Goal: Task Accomplishment & Management: Manage account settings

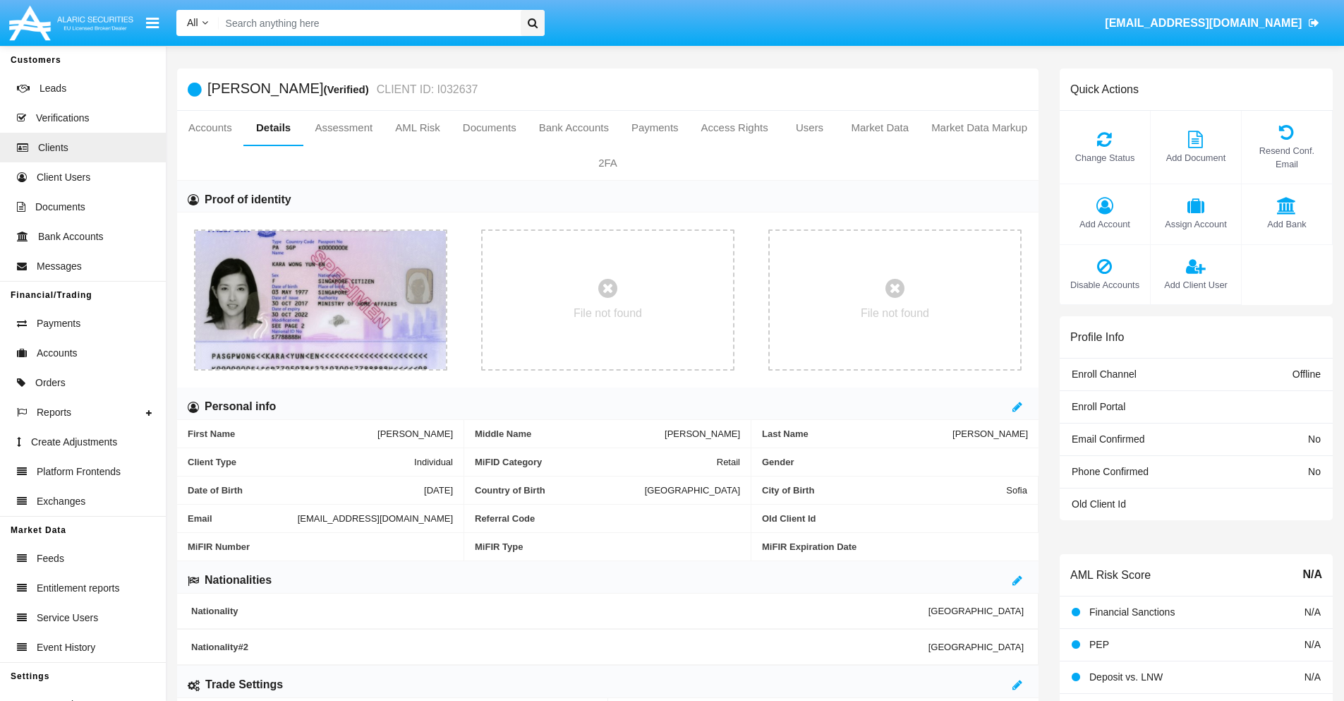
click at [1104, 224] on span "Add Account" at bounding box center [1105, 223] width 76 height 13
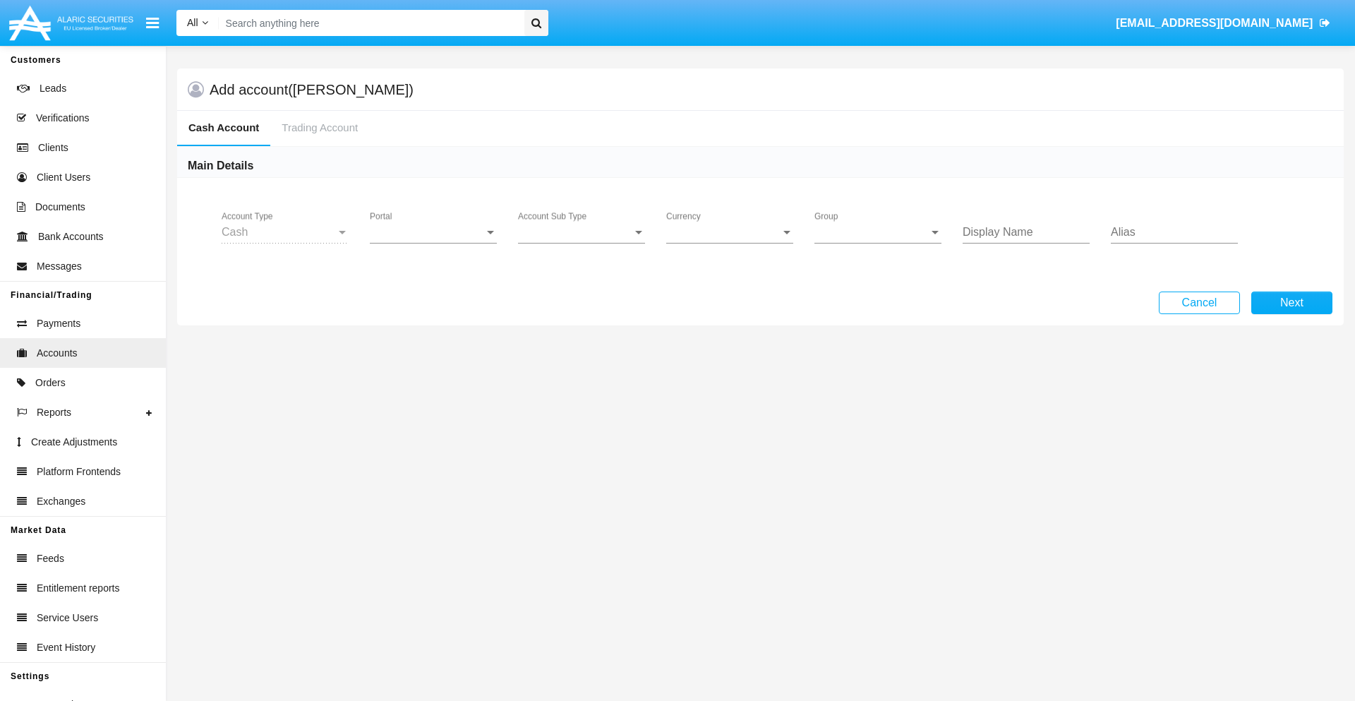
click at [433, 232] on span "Portal" at bounding box center [427, 232] width 114 height 13
click at [435, 378] on span "Alaric Fund Portal" at bounding box center [435, 378] width 131 height 34
click at [581, 232] on span "Account Sub Type" at bounding box center [575, 232] width 114 height 13
click at [581, 243] on span "Fund Cash" at bounding box center [581, 243] width 127 height 34
click at [878, 232] on span "Group" at bounding box center [871, 232] width 114 height 13
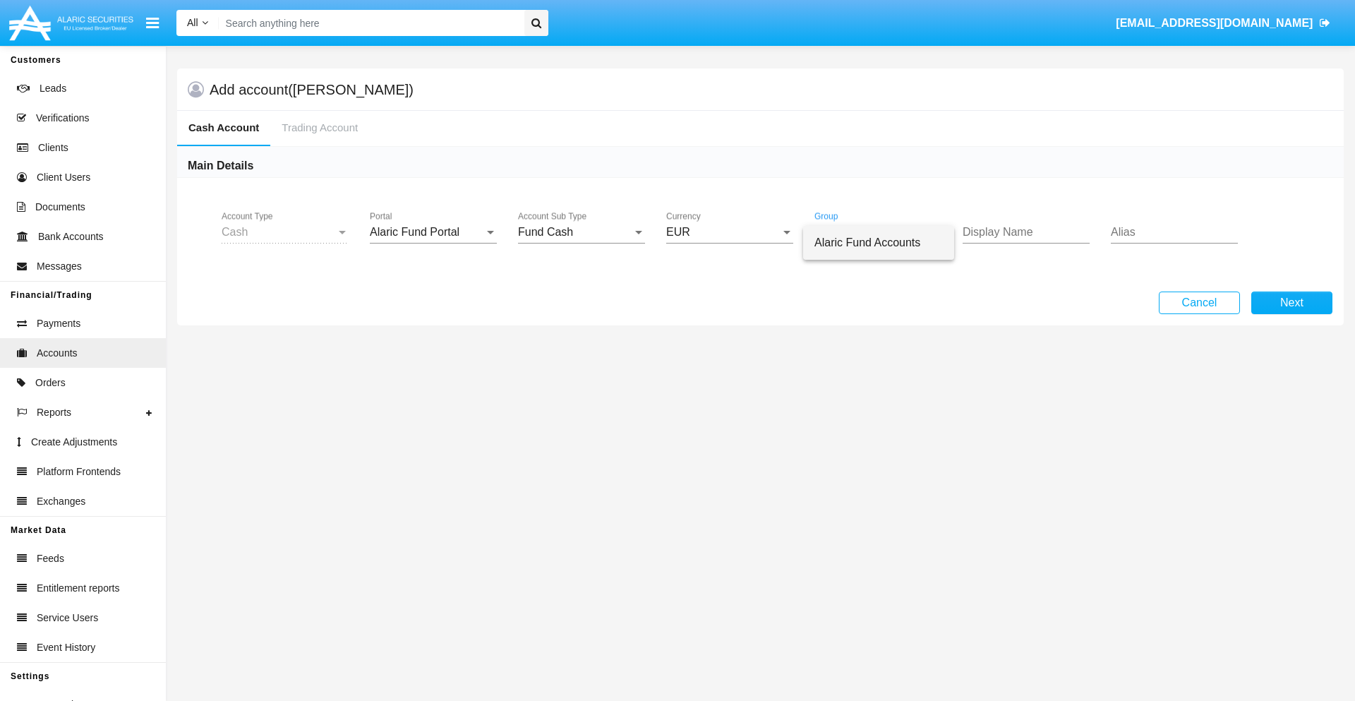
click at [879, 243] on span "Alaric Fund Accounts" at bounding box center [878, 243] width 128 height 34
type input "lavender"
type input "orchid"
click at [1291, 303] on button "Next" at bounding box center [1291, 302] width 81 height 23
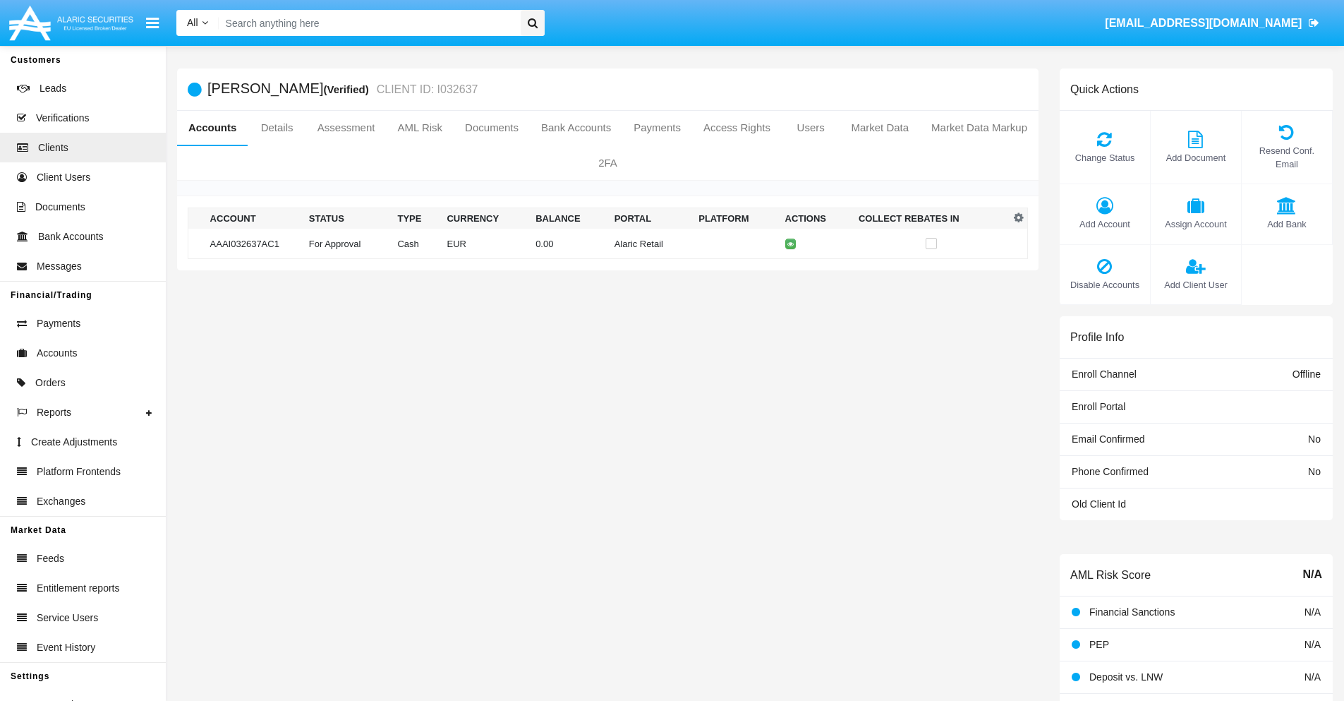
click at [609, 243] on td "Alaric Retail" at bounding box center [651, 244] width 85 height 30
click at [1104, 157] on span "Change Status" at bounding box center [1105, 157] width 76 height 13
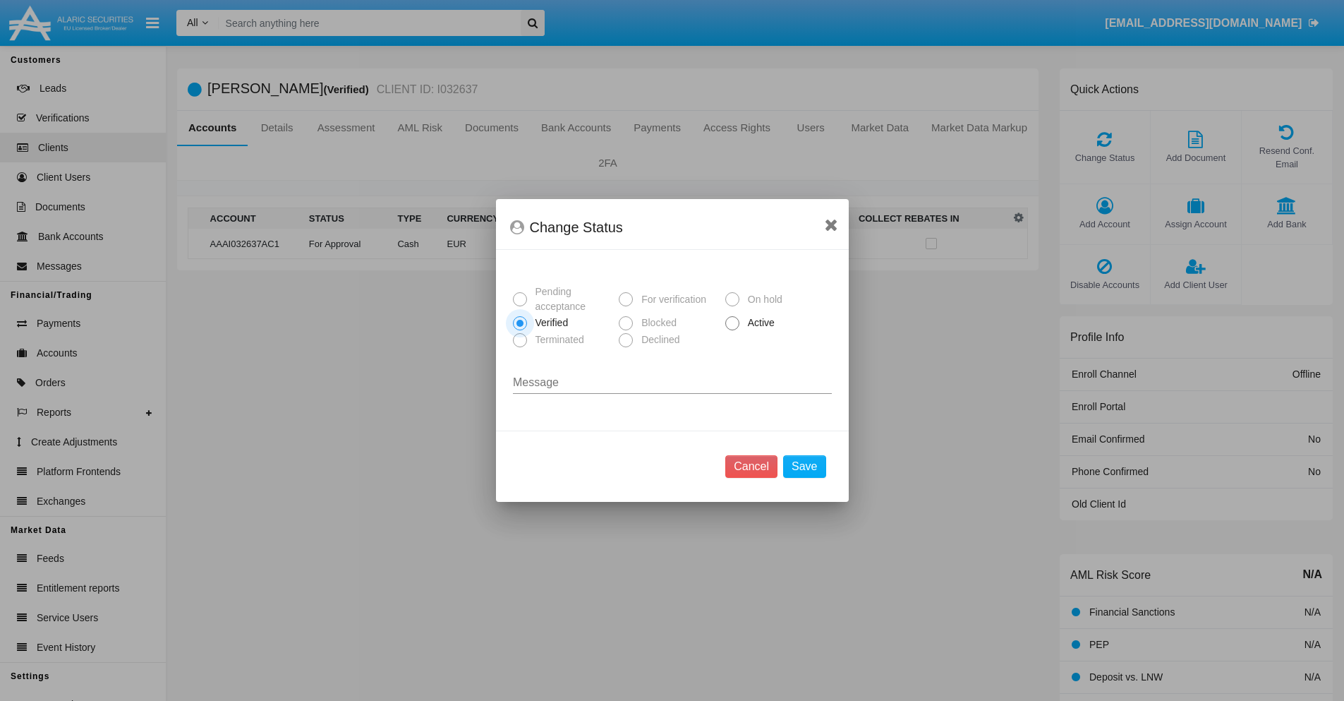
click at [759, 322] on span "Active" at bounding box center [759, 322] width 39 height 15
click at [732, 330] on input "Active" at bounding box center [732, 330] width 1 height 1
radio input "true"
click at [804, 466] on button "Save" at bounding box center [804, 466] width 42 height 23
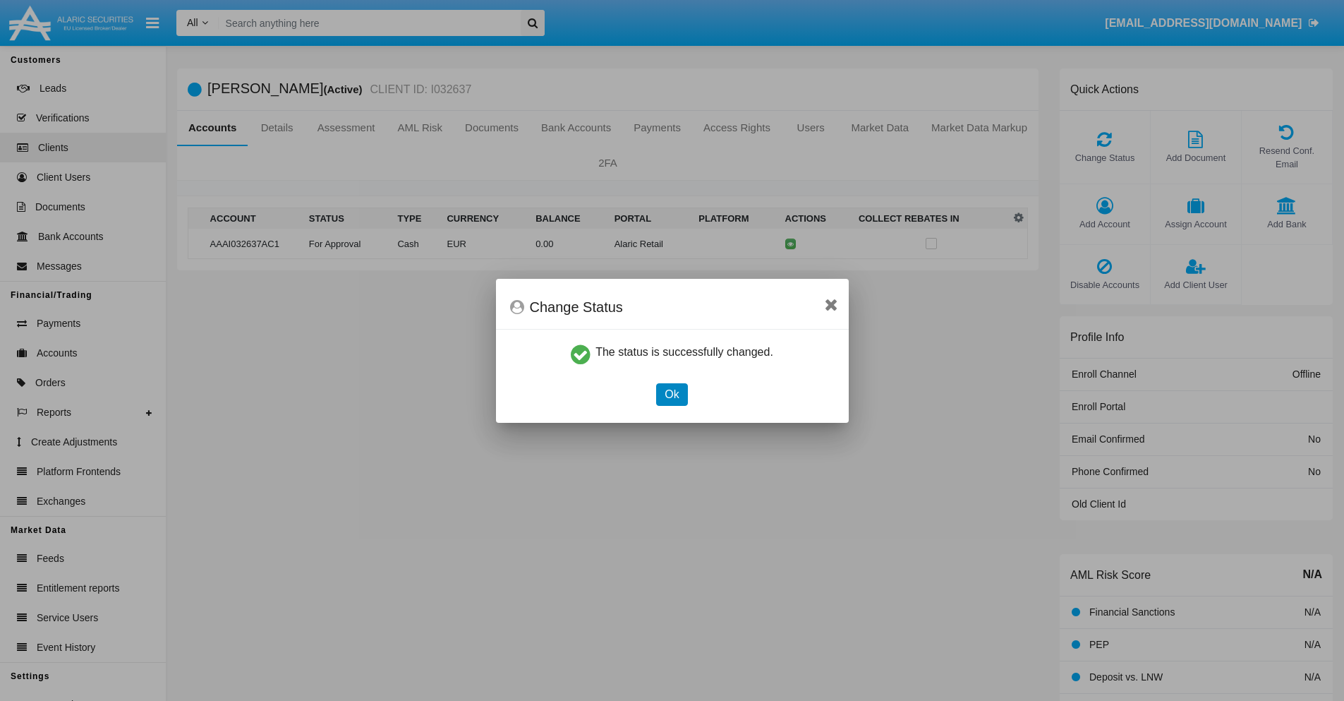
click at [672, 394] on button "Ok" at bounding box center [671, 394] width 31 height 23
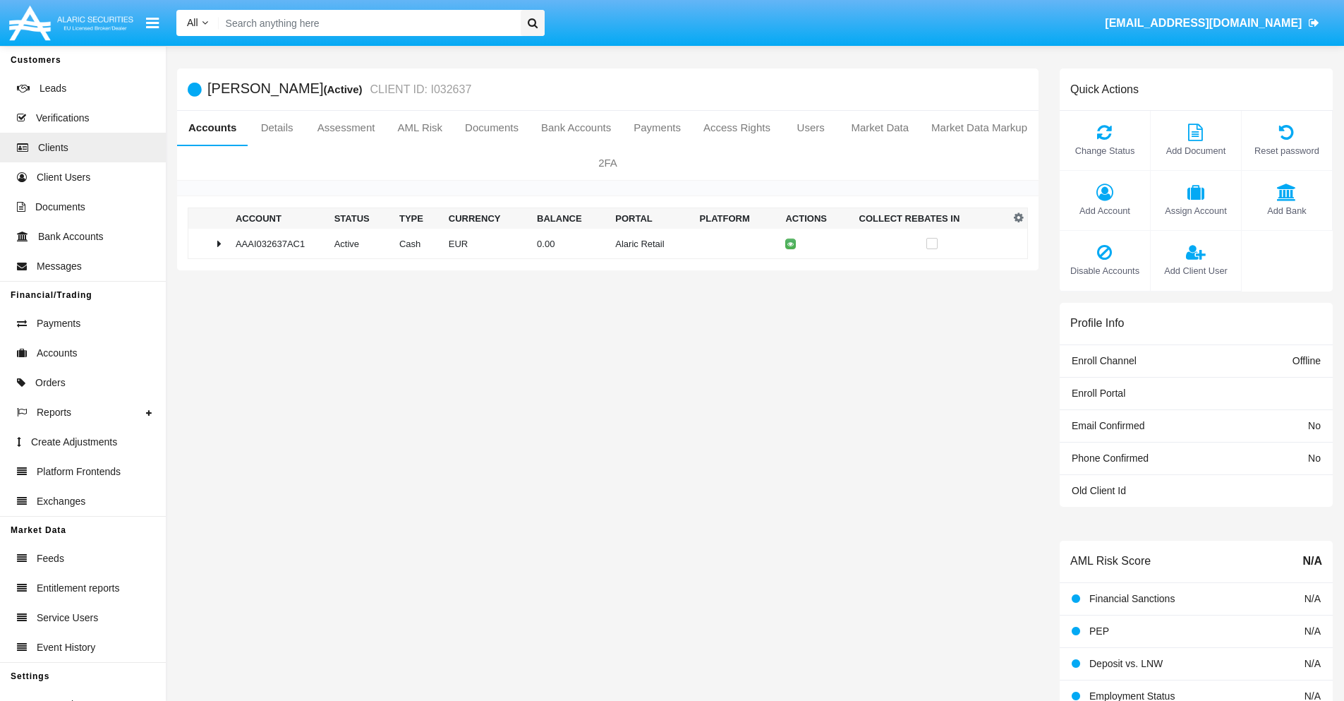
click at [603, 243] on td "0.00" at bounding box center [570, 244] width 78 height 30
click at [790, 273] on icon at bounding box center [793, 273] width 6 height 6
